Goal: Information Seeking & Learning: Learn about a topic

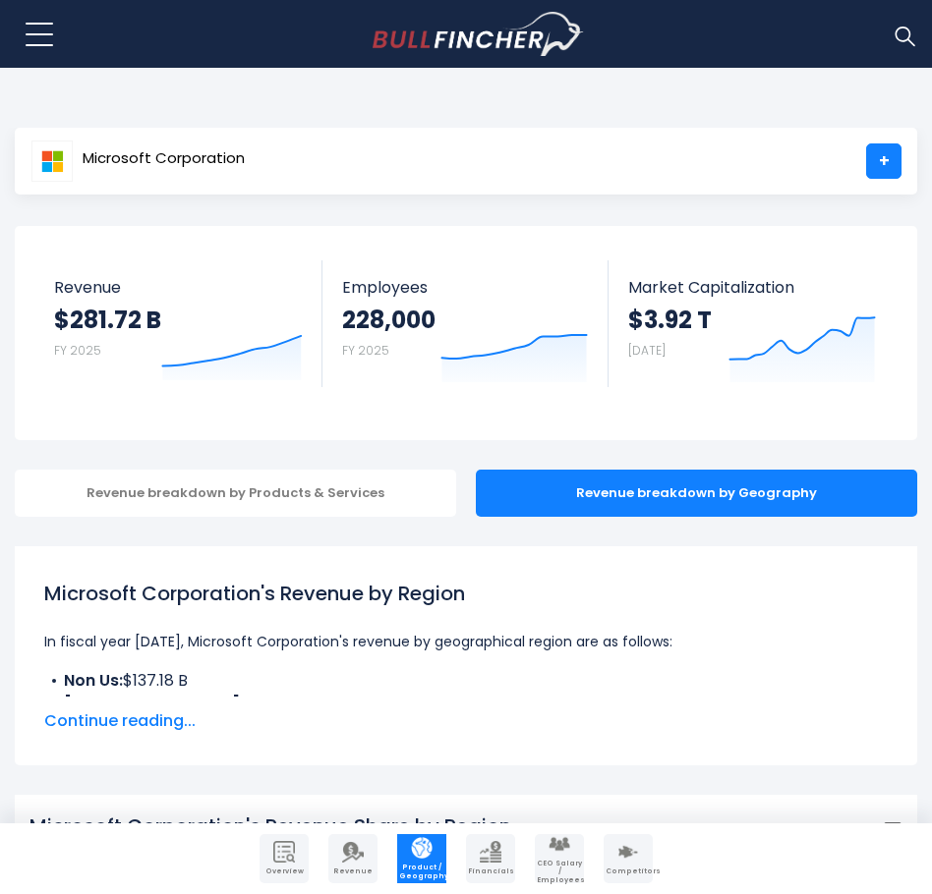
click at [160, 724] on span "Continue reading..." at bounding box center [465, 722] width 843 height 24
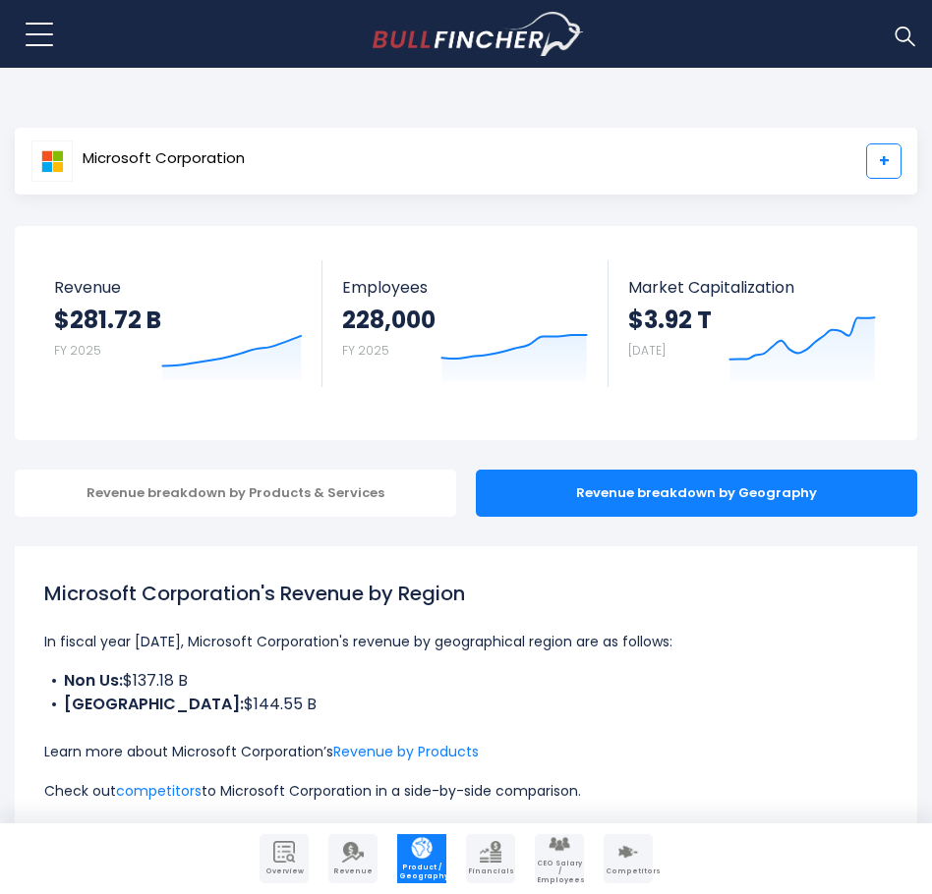
click at [875, 178] on link "+" at bounding box center [883, 161] width 35 height 35
click at [881, 168] on link "+" at bounding box center [883, 161] width 35 height 35
click at [164, 314] on icon "Created with Highcharts 12.1.2" at bounding box center [232, 341] width 142 height 83
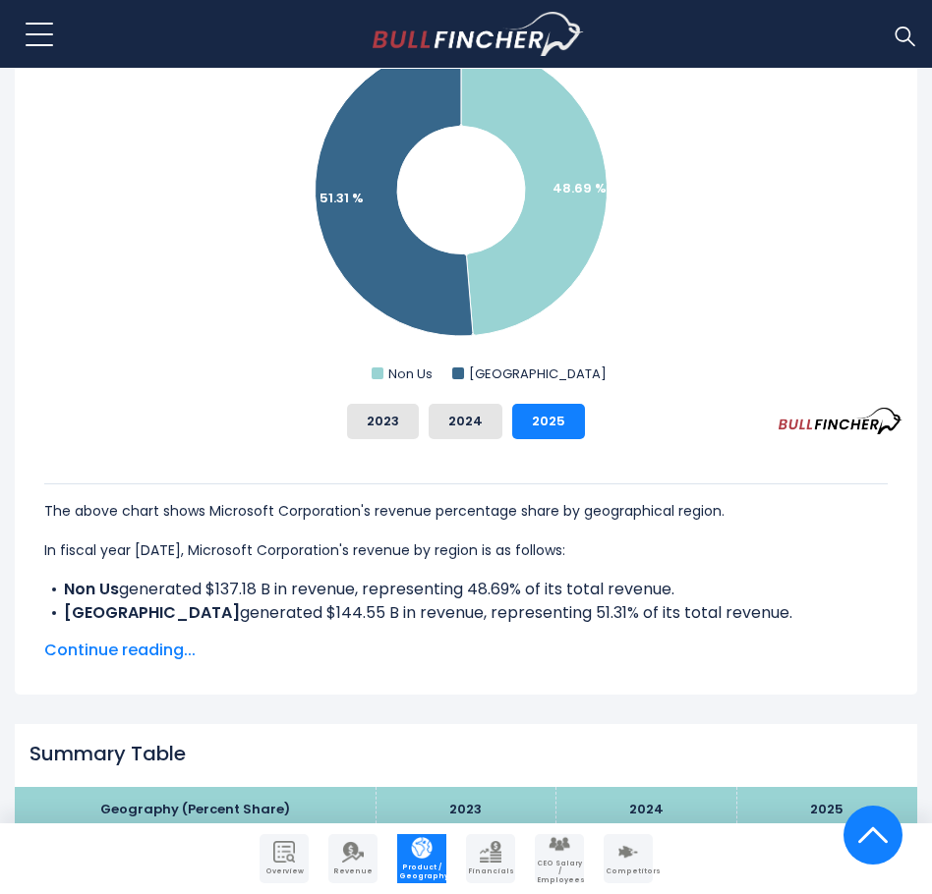
scroll to position [983, 0]
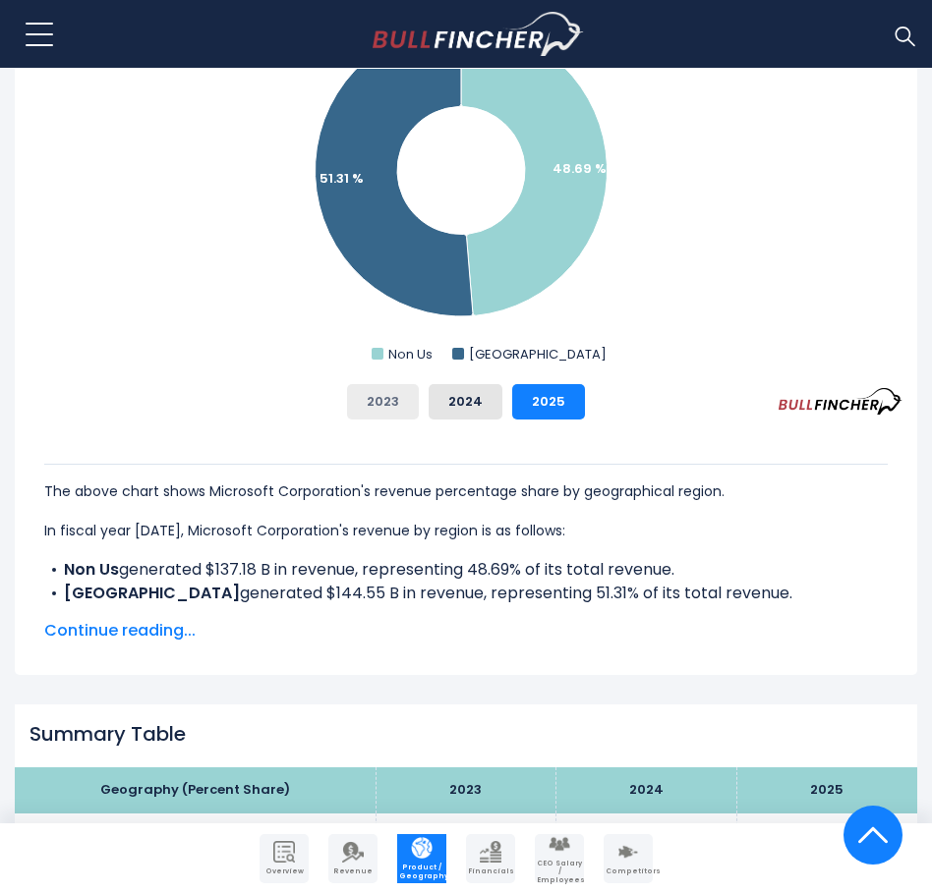
click at [394, 403] on button "2023" at bounding box center [383, 401] width 72 height 35
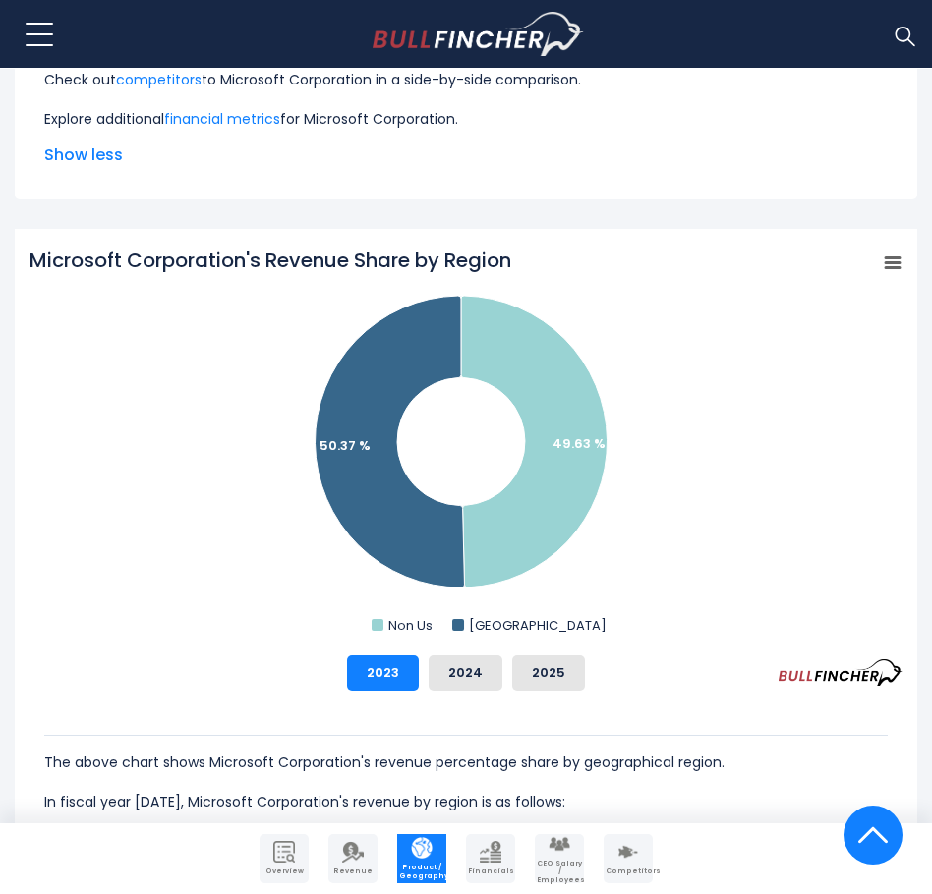
scroll to position [786, 0]
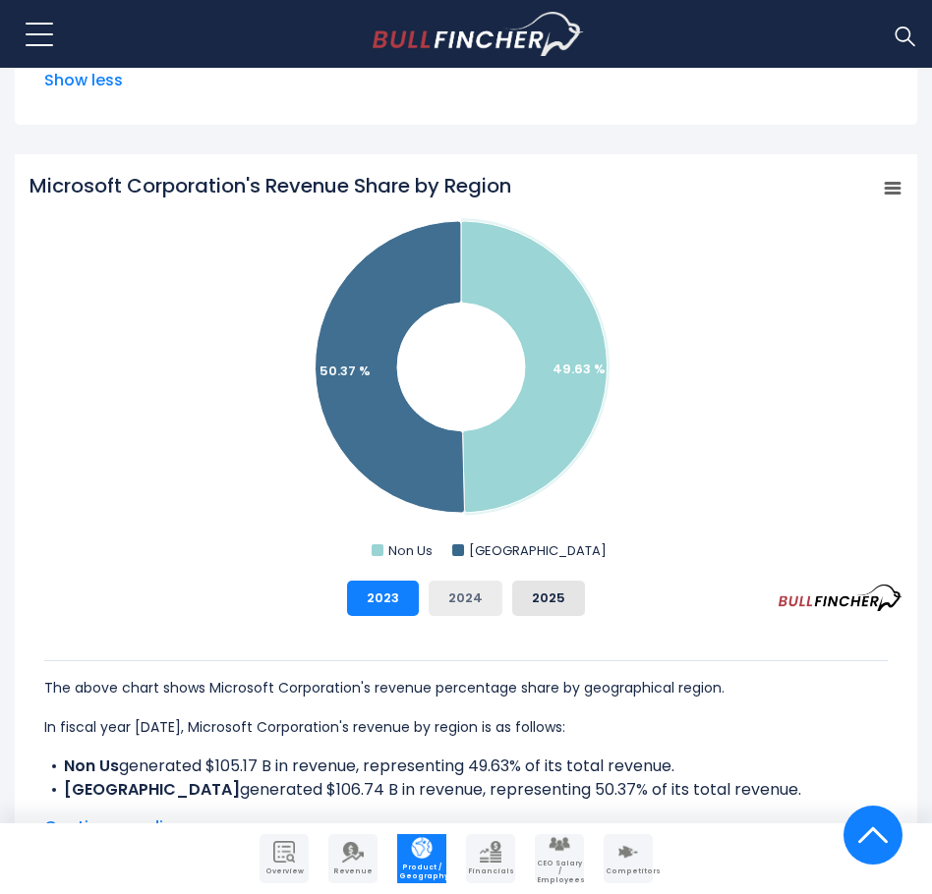
click at [465, 603] on button "2024" at bounding box center [466, 598] width 74 height 35
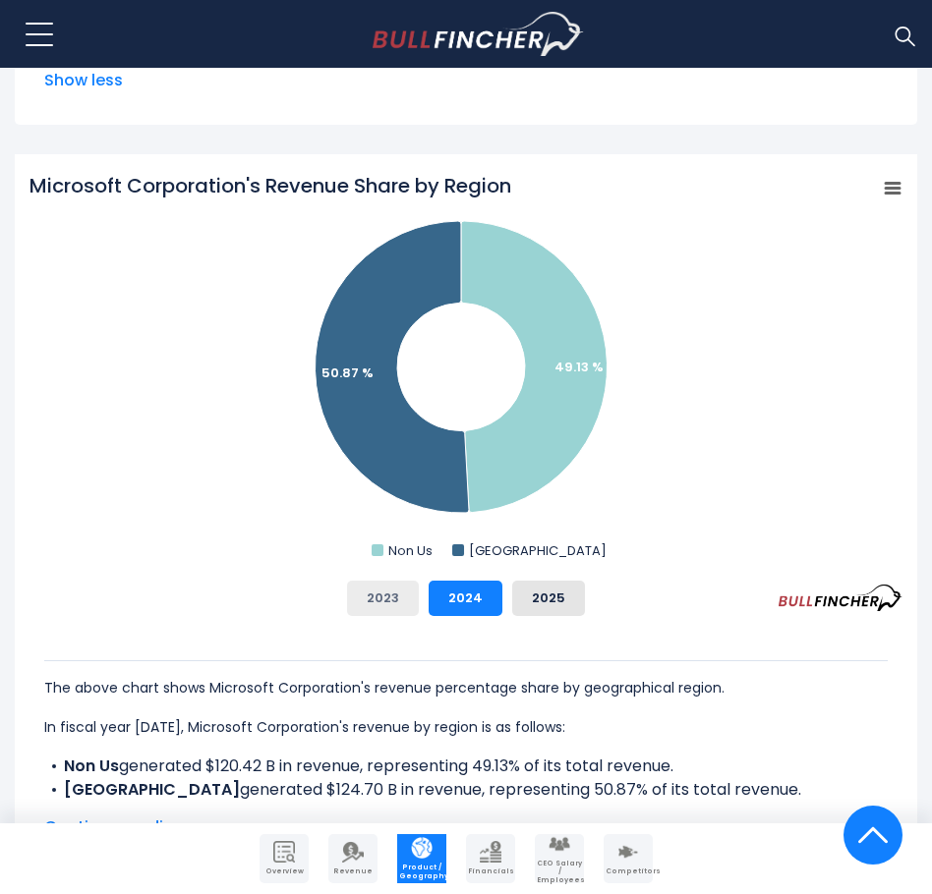
click at [374, 600] on button "2023" at bounding box center [383, 598] width 72 height 35
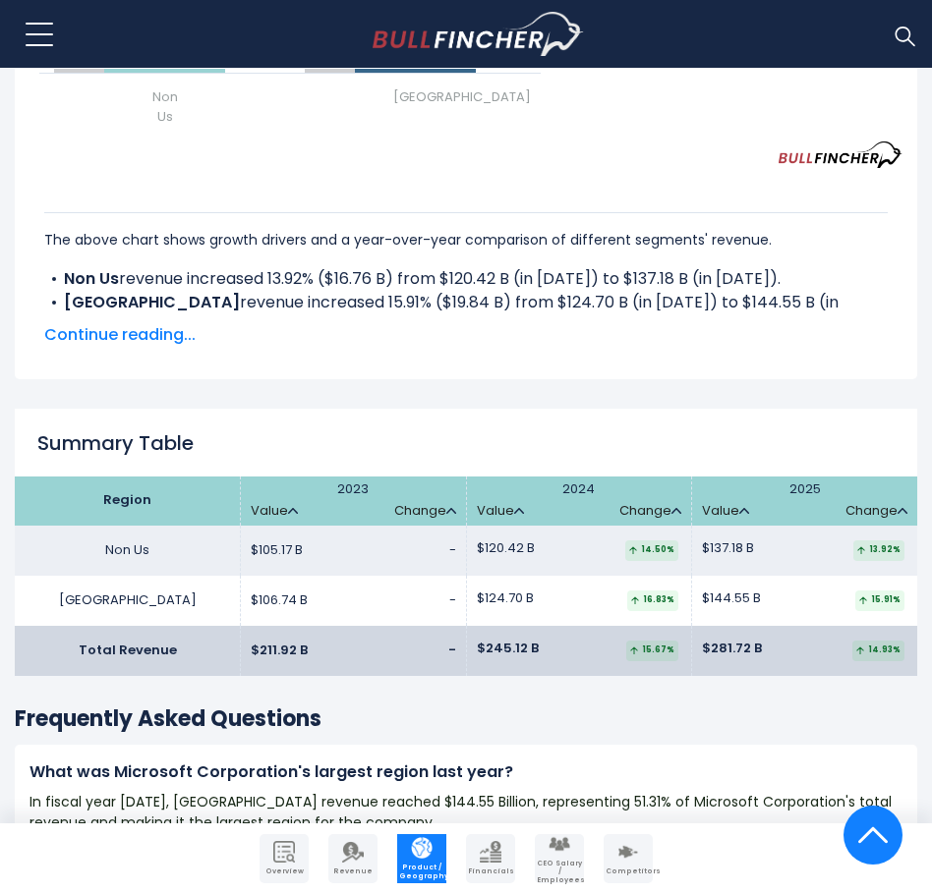
scroll to position [3145, 0]
